Goal: Transaction & Acquisition: Purchase product/service

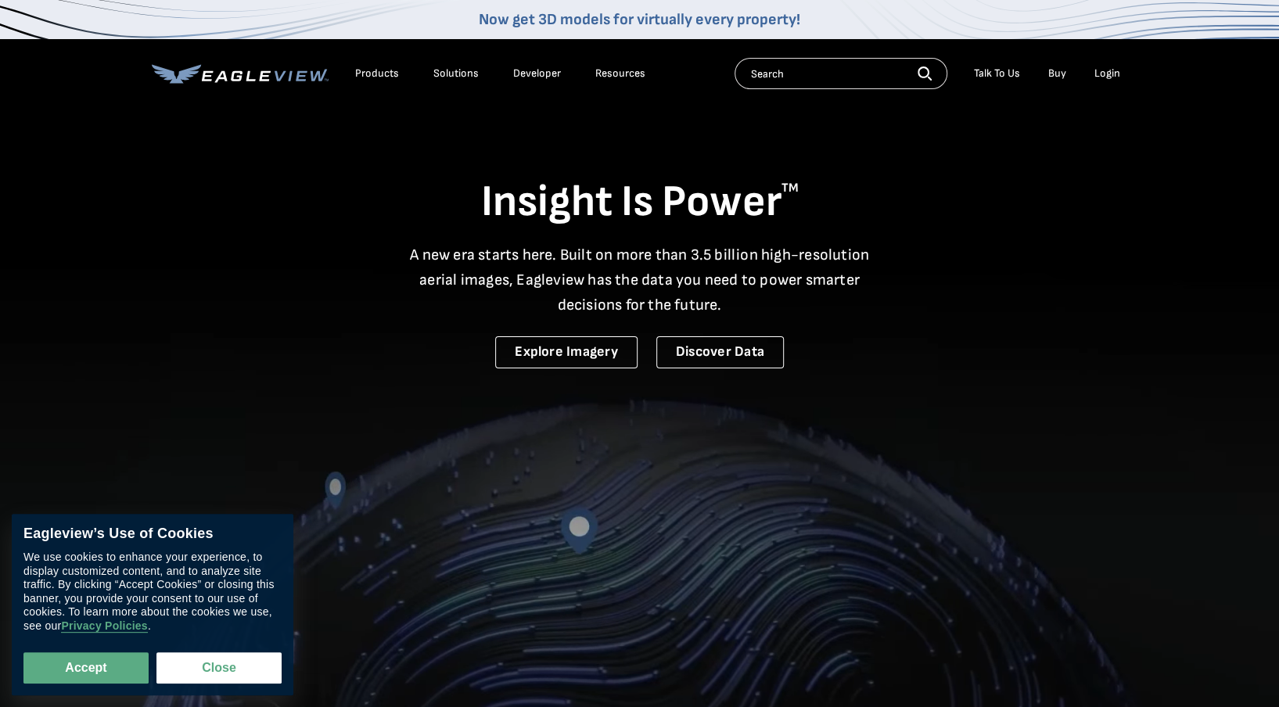
click at [1116, 73] on div "Login" at bounding box center [1107, 73] width 26 height 14
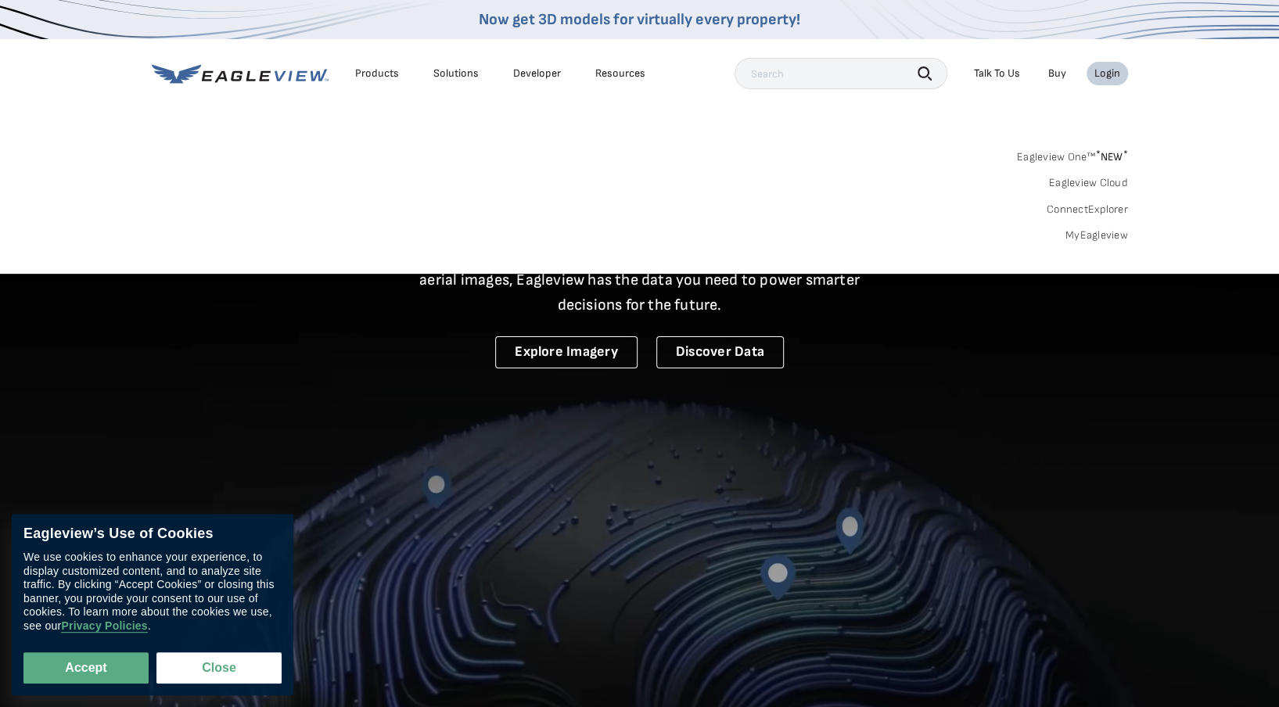
click at [1070, 233] on link "MyEagleview" at bounding box center [1097, 235] width 63 height 14
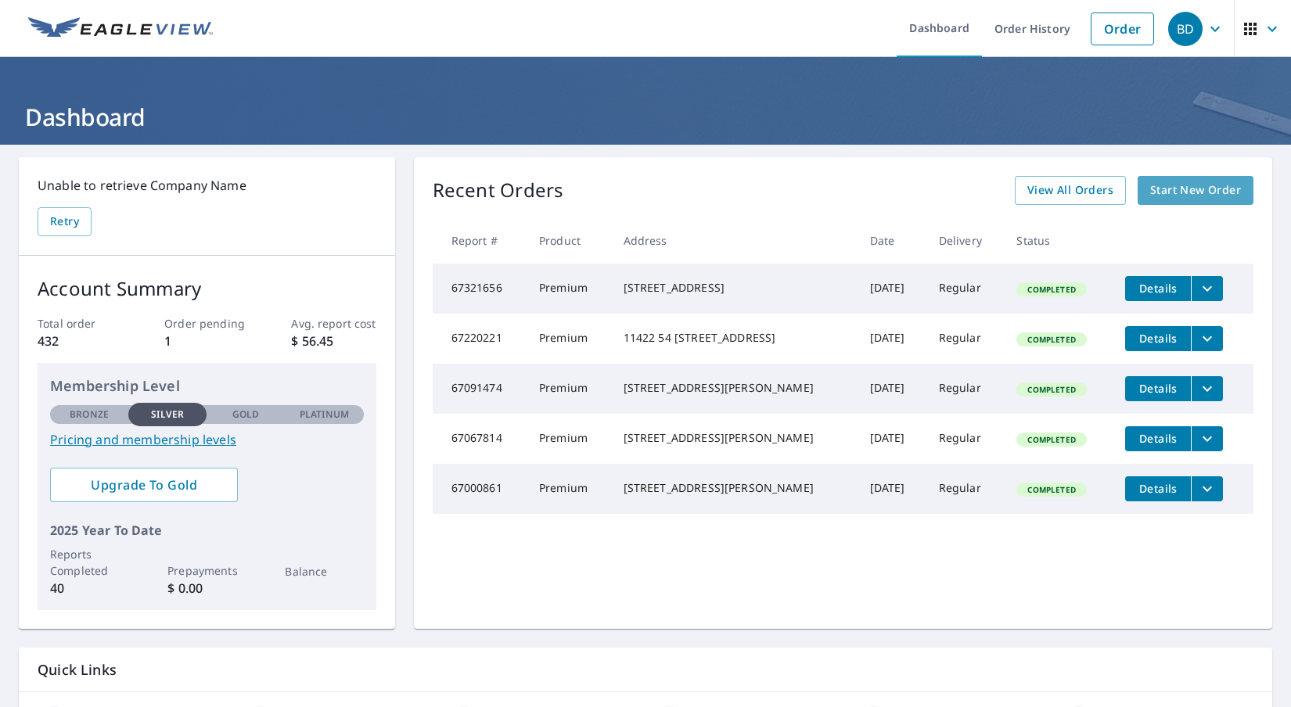
click at [1186, 186] on span "Start New Order" at bounding box center [1195, 191] width 91 height 20
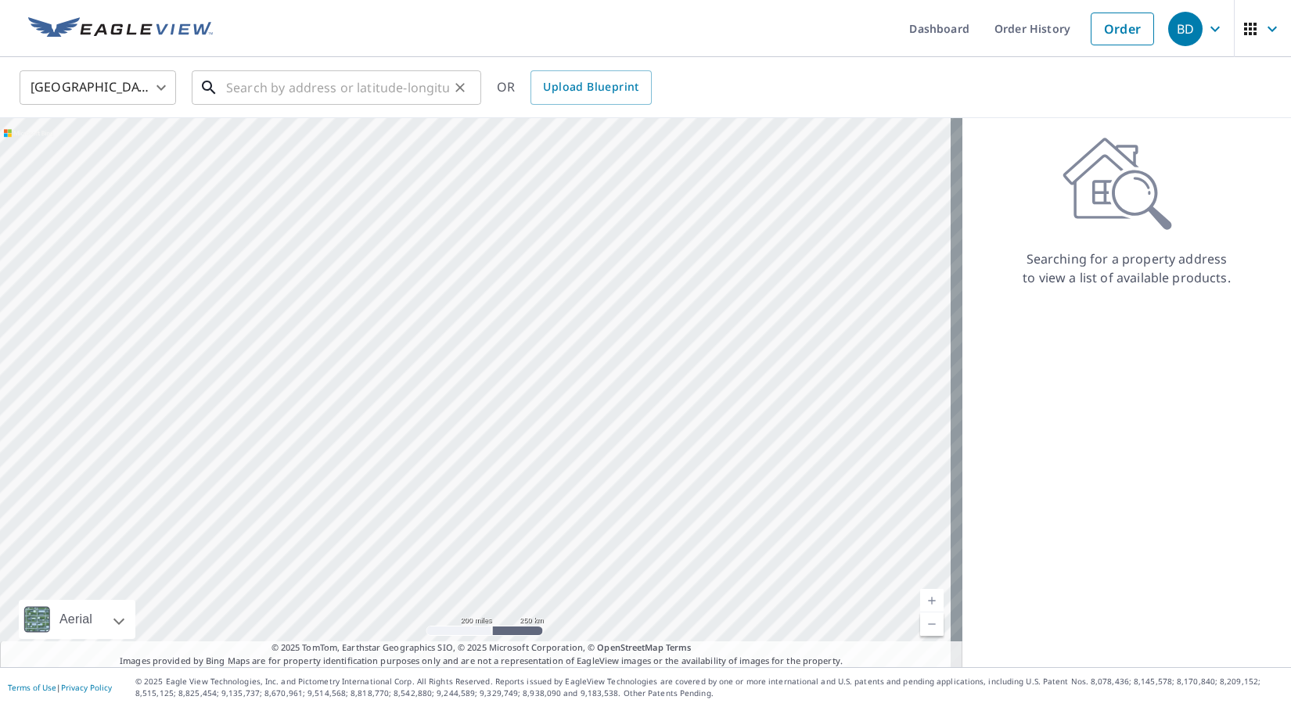
click at [305, 99] on input "text" at bounding box center [337, 88] width 223 height 44
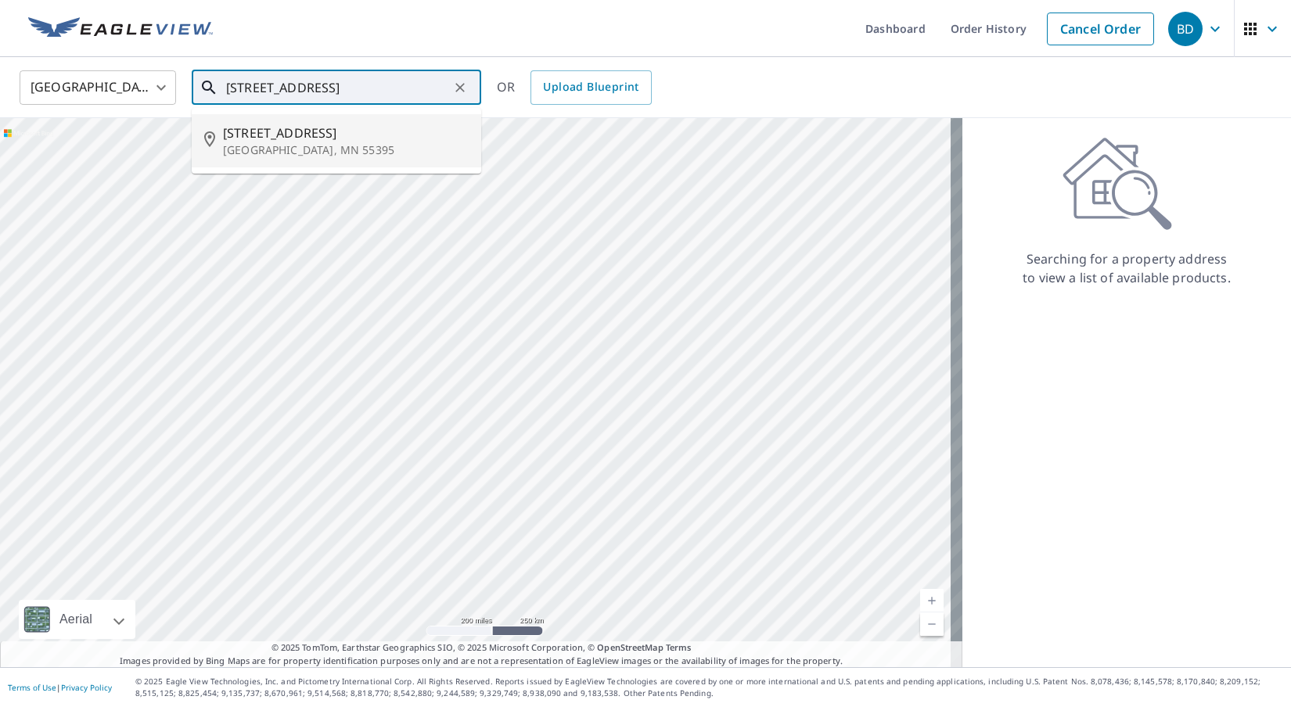
click at [291, 132] on span "410 6th St S" at bounding box center [346, 133] width 246 height 19
type input "410 6th St S Winsted, MN 55395"
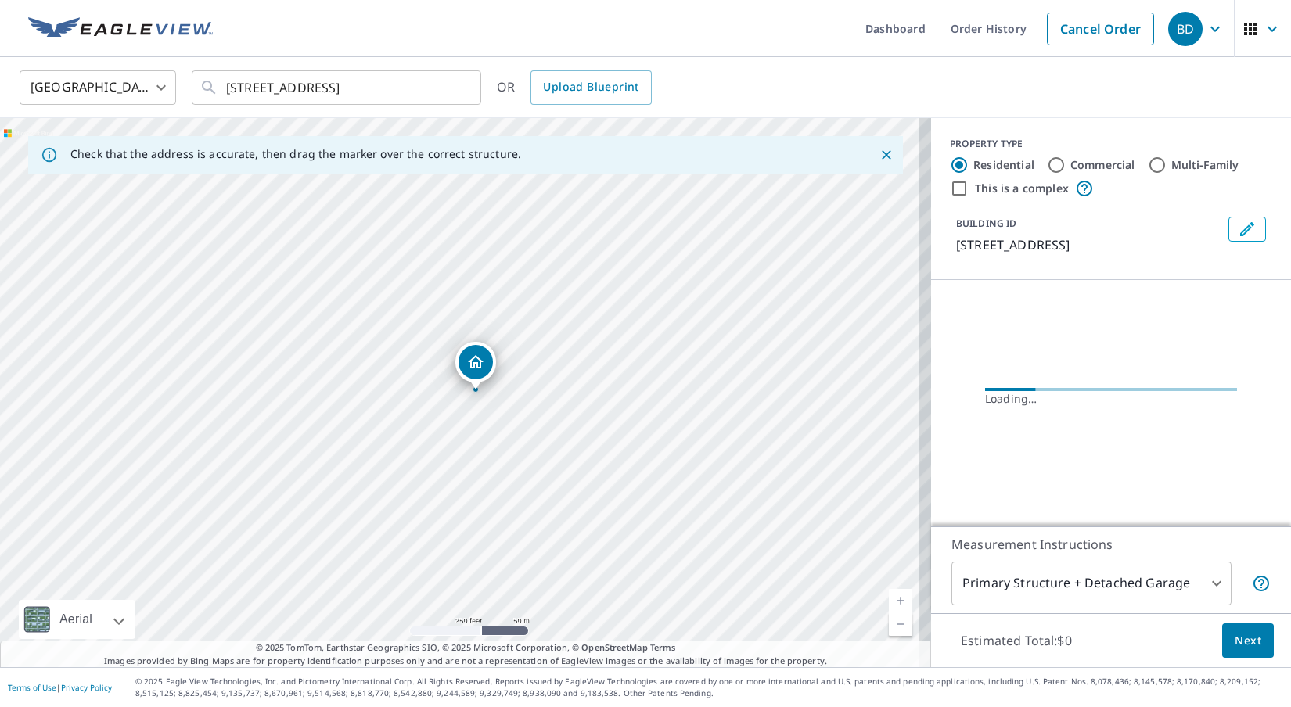
click at [889, 600] on link "Current Level 17, Zoom In" at bounding box center [900, 600] width 23 height 23
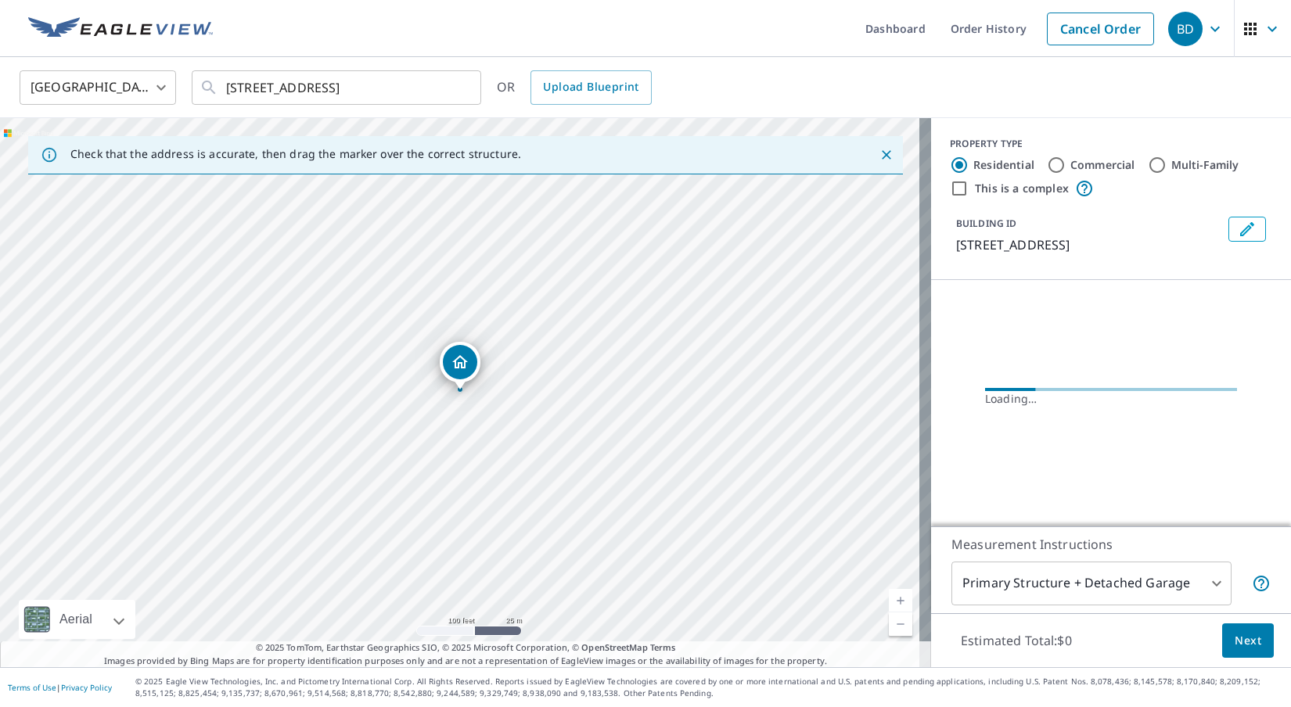
click at [889, 600] on link "Current Level 18, Zoom In" at bounding box center [900, 600] width 23 height 23
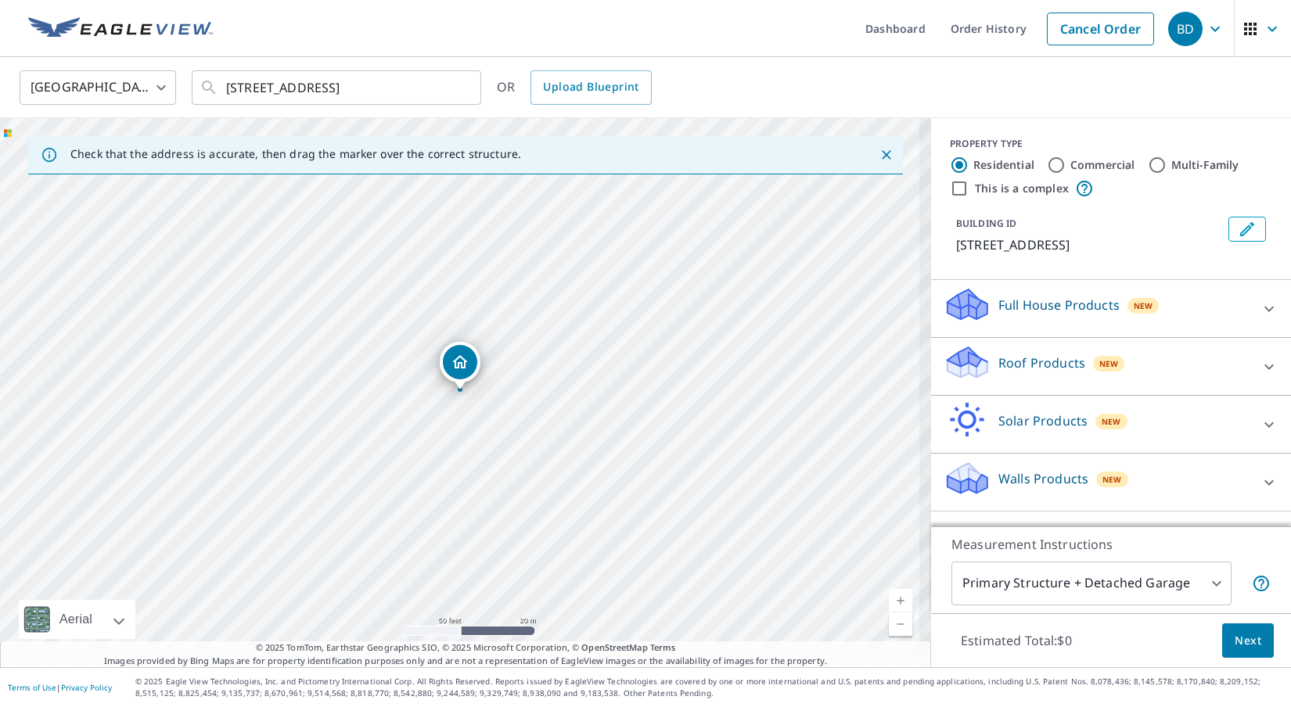
click at [889, 600] on link "Current Level 19, Zoom In" at bounding box center [900, 600] width 23 height 23
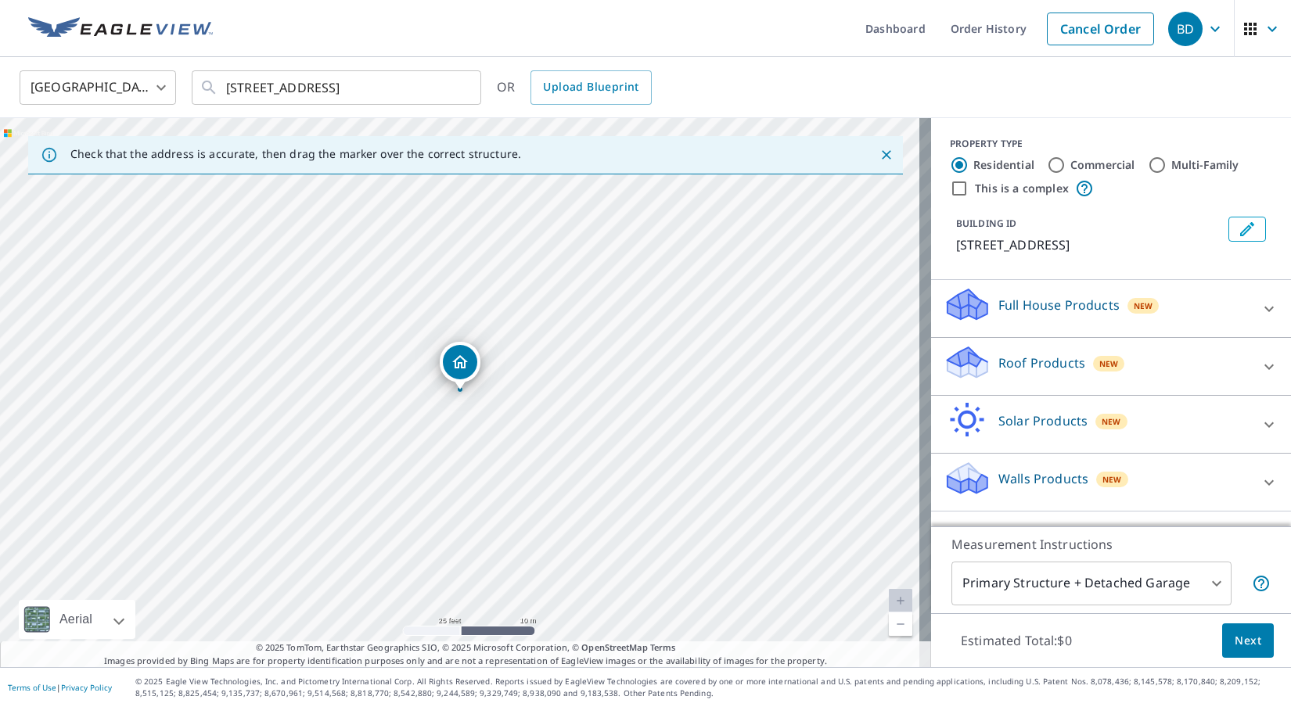
click at [1031, 376] on div "Roof Products New" at bounding box center [1096, 366] width 307 height 45
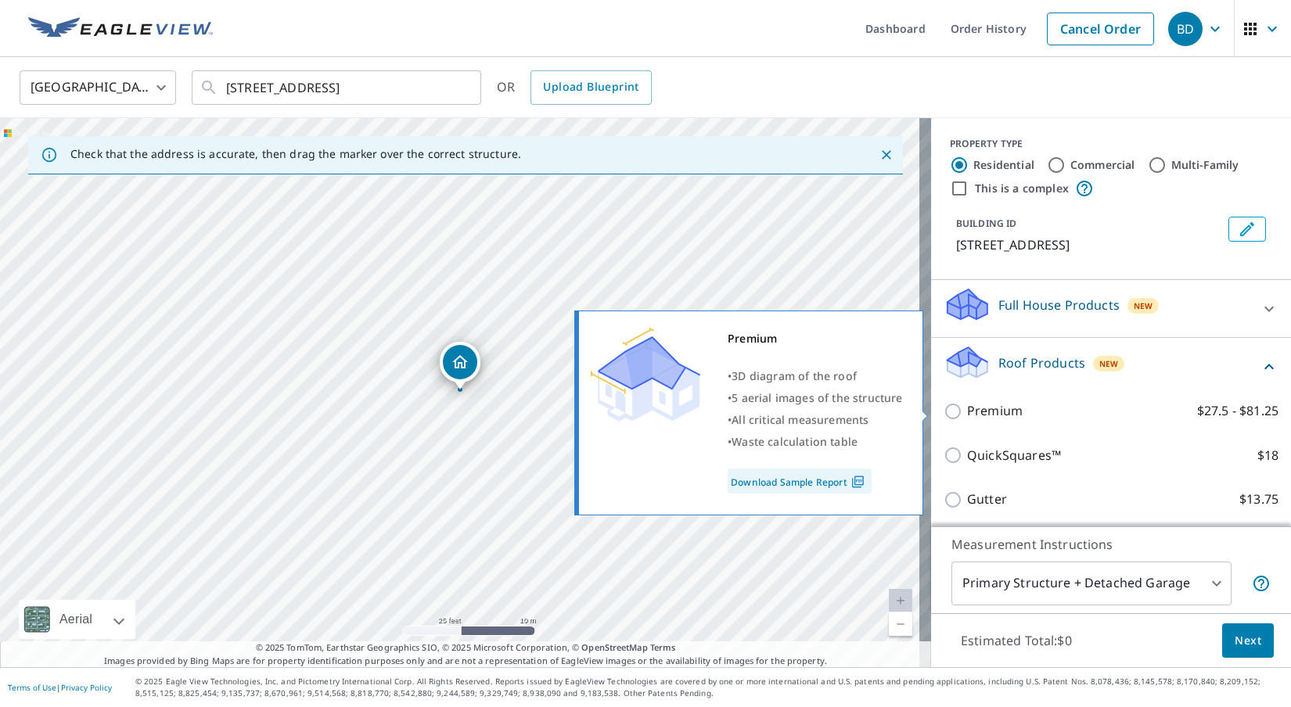
click at [1005, 412] on p "Premium" at bounding box center [995, 411] width 56 height 20
click at [967, 412] on input "Premium $27.5 - $81.25" at bounding box center [954, 411] width 23 height 19
checkbox input "true"
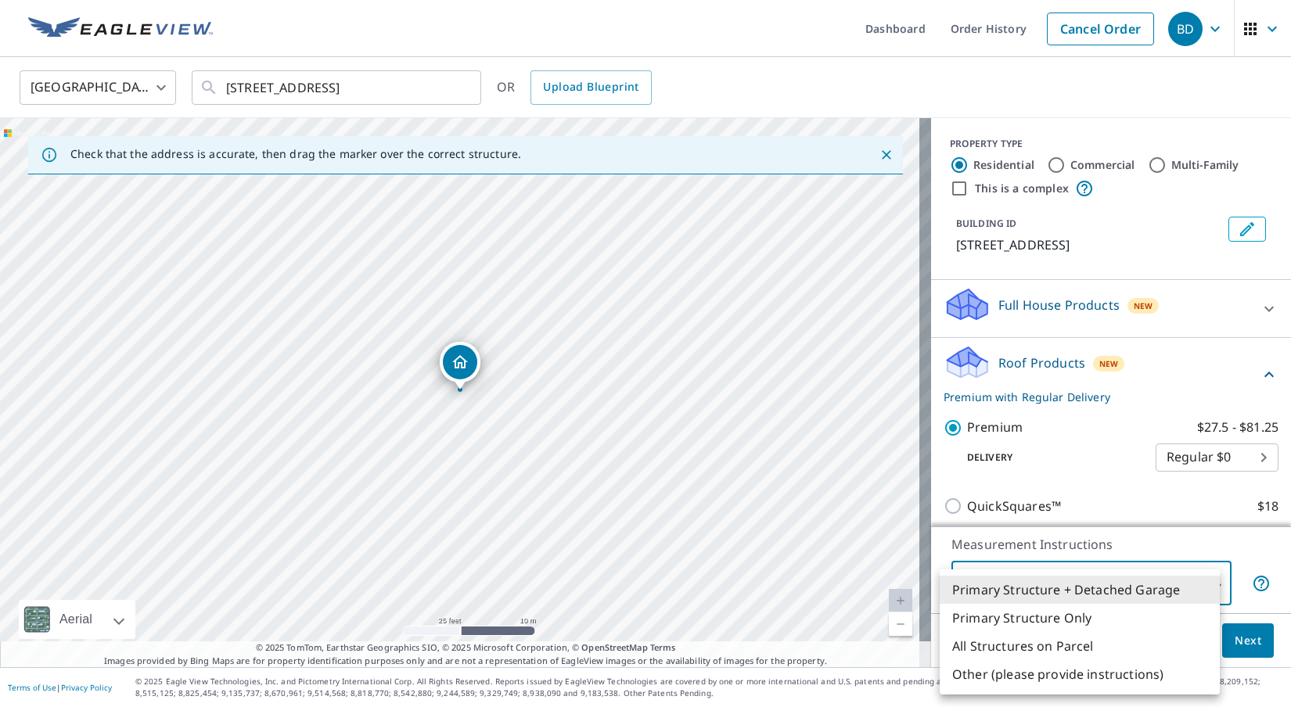
click at [1066, 596] on body "BD BD Dashboard Order History Cancel Order BD United States US ​ 410 6th St S W…" at bounding box center [645, 353] width 1291 height 707
click at [1053, 621] on li "Primary Structure Only" at bounding box center [1080, 618] width 280 height 28
type input "2"
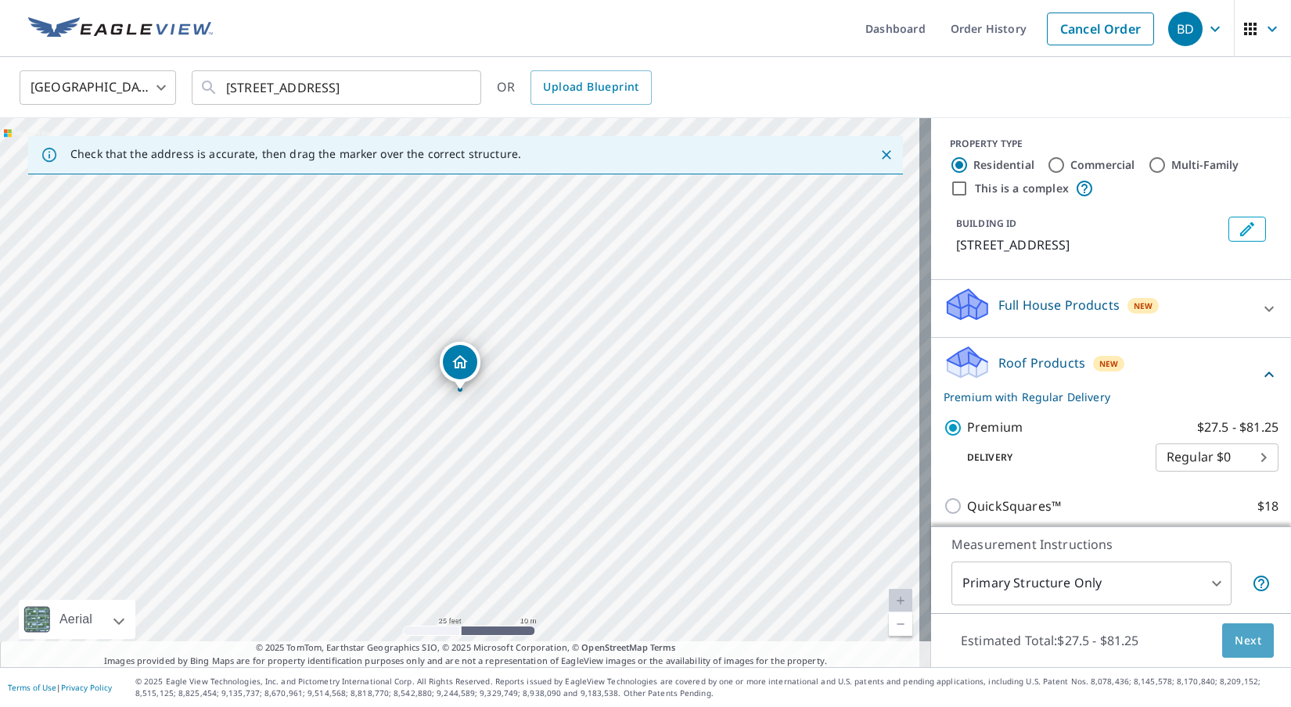
click at [1235, 638] on span "Next" at bounding box center [1248, 641] width 27 height 20
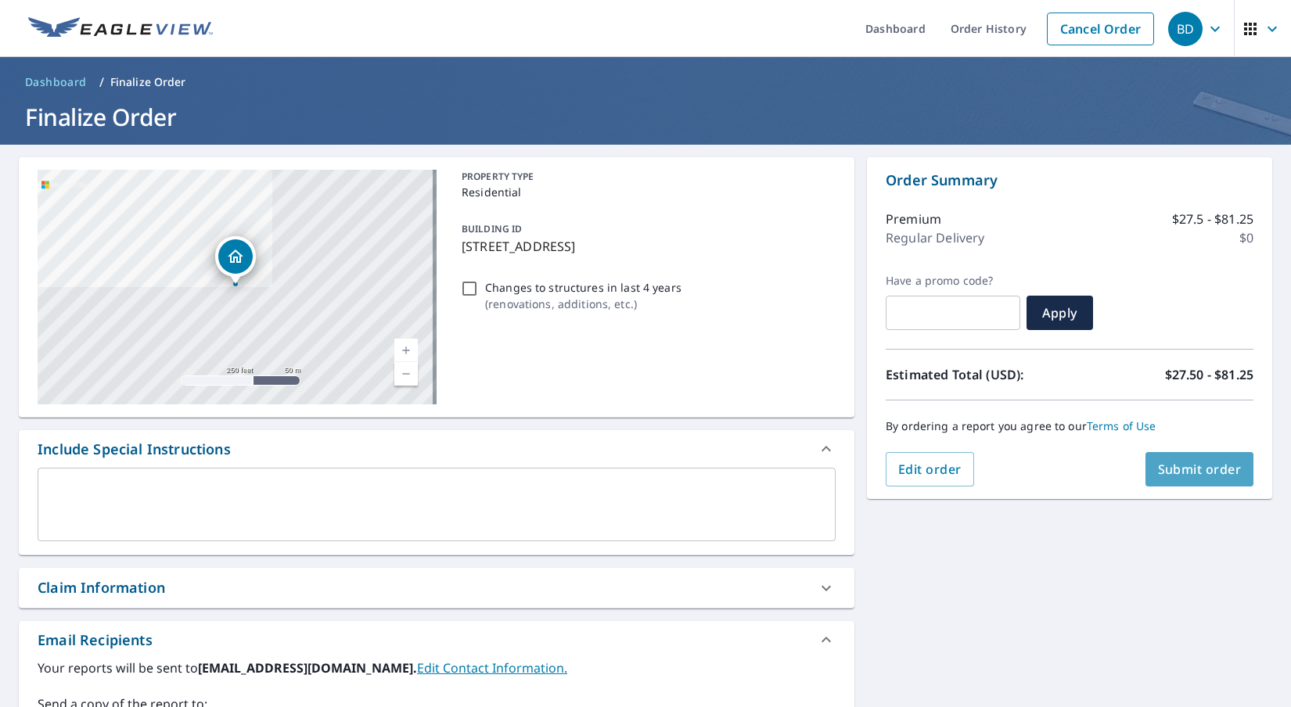
click at [1185, 465] on span "Submit order" at bounding box center [1200, 469] width 84 height 17
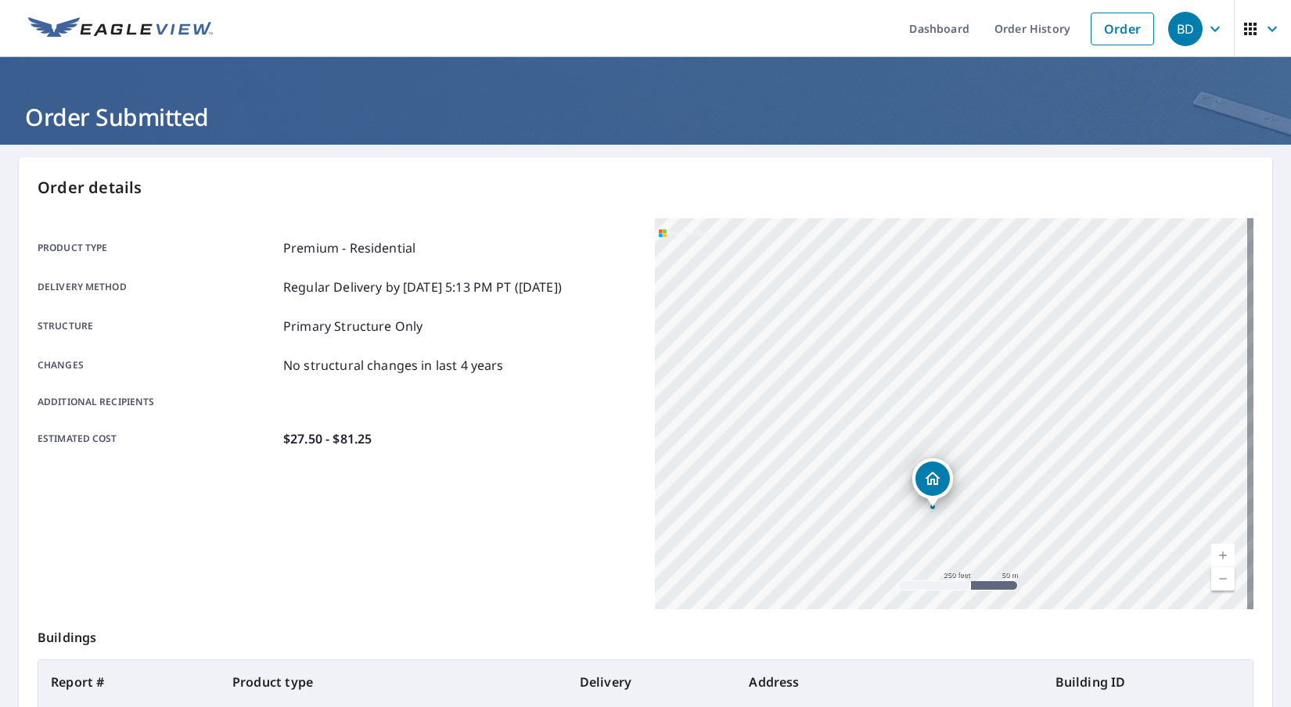
click at [1211, 555] on link "Current Level 17, Zoom In" at bounding box center [1222, 555] width 23 height 23
click at [1211, 560] on link "Current Level 18, Zoom In" at bounding box center [1222, 555] width 23 height 23
